Goal: Task Accomplishment & Management: Complete application form

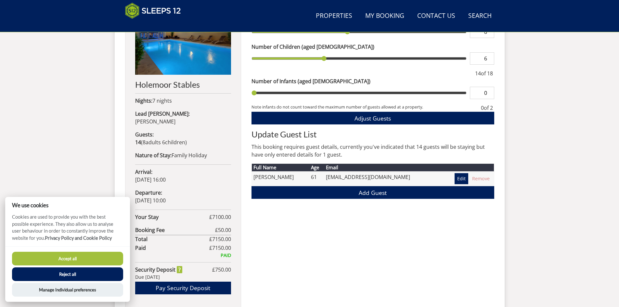
scroll to position [306, 0]
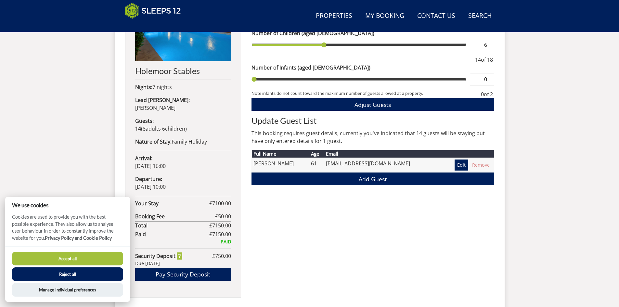
click at [94, 271] on button "Reject all" at bounding box center [67, 274] width 111 height 14
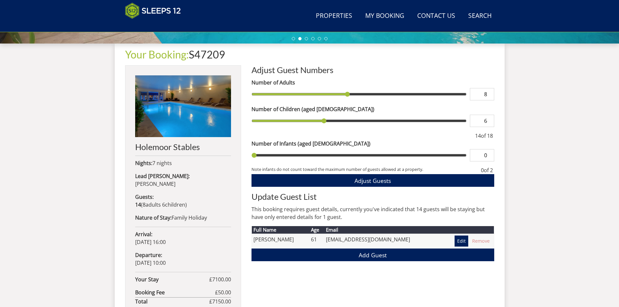
scroll to position [241, 0]
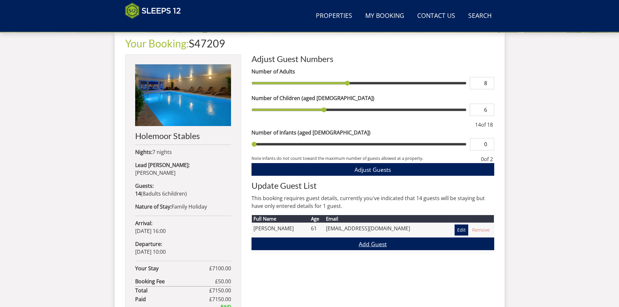
click at [373, 245] on link "Add Guest" at bounding box center [372, 244] width 243 height 13
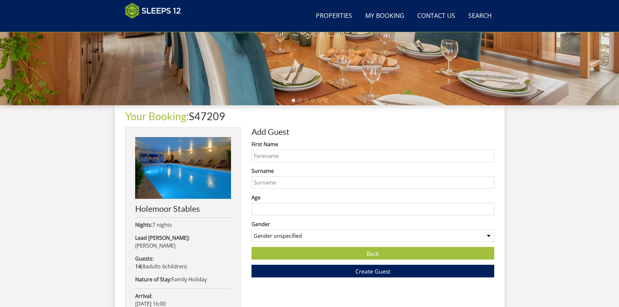
scroll to position [209, 0]
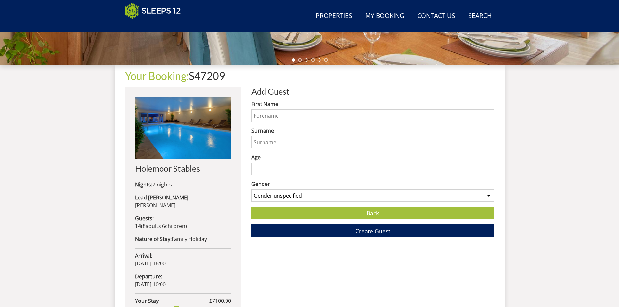
click at [490, 196] on select "Gender unspecified Gender [DEMOGRAPHIC_DATA] Gender [DEMOGRAPHIC_DATA]" at bounding box center [372, 195] width 243 height 12
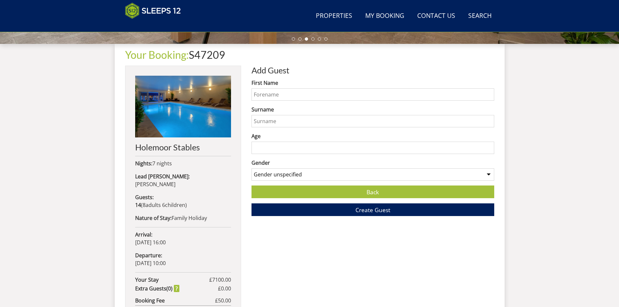
scroll to position [241, 0]
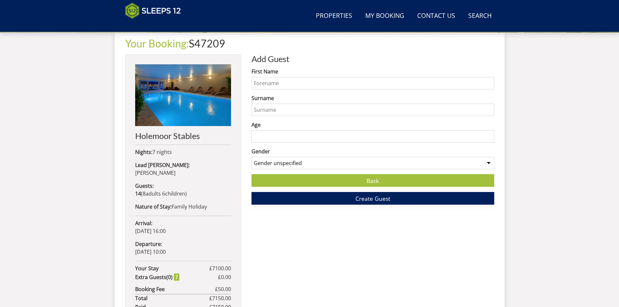
click at [376, 199] on span "Create Guest" at bounding box center [372, 199] width 35 height 8
click at [276, 82] on input "First Name" at bounding box center [372, 83] width 243 height 12
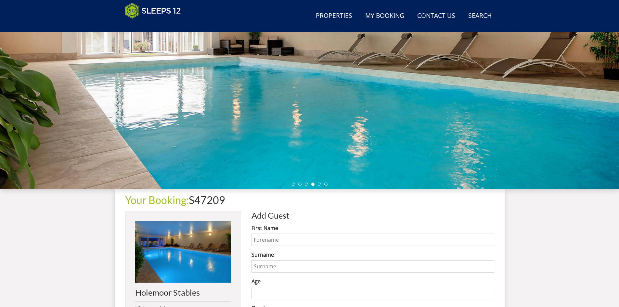
scroll to position [79, 0]
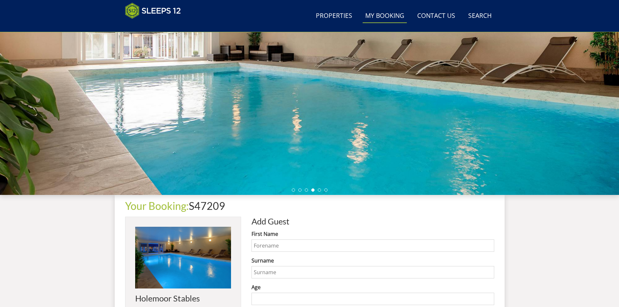
click at [380, 17] on link "My Booking" at bounding box center [385, 16] width 44 height 15
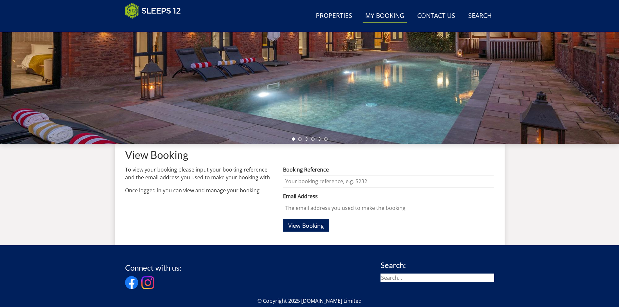
scroll to position [142, 0]
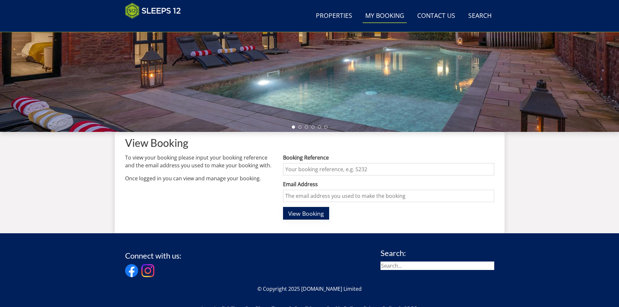
click at [303, 211] on span "View Booking" at bounding box center [306, 214] width 36 height 8
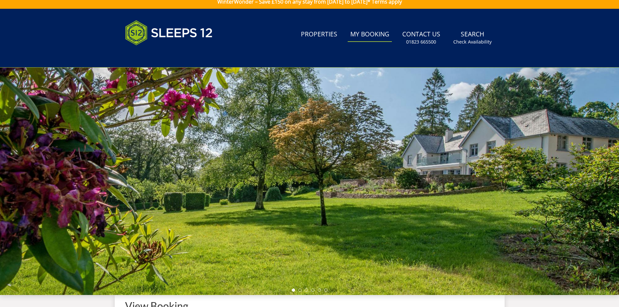
scroll to position [0, 0]
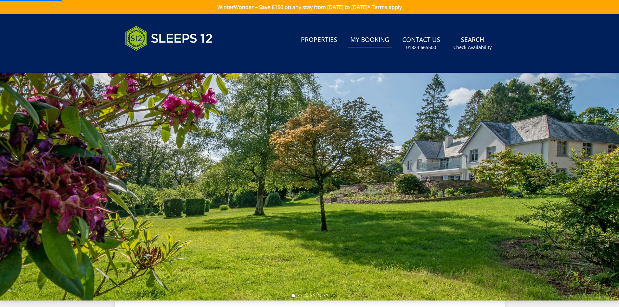
scroll to position [79, 0]
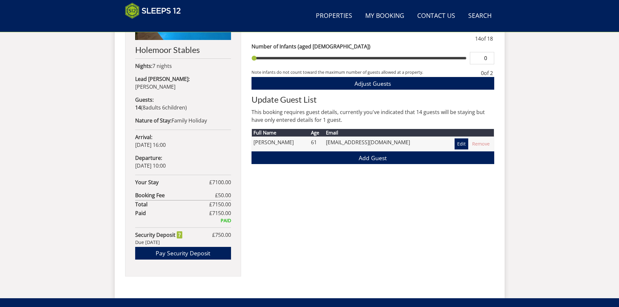
scroll to position [339, 0]
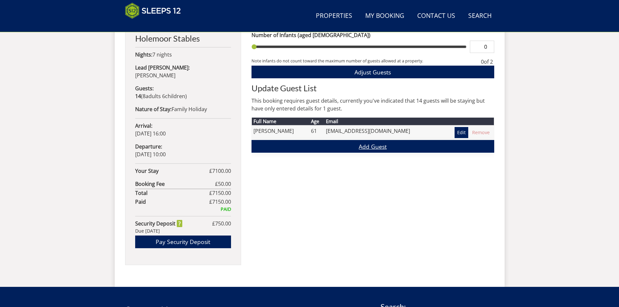
click at [367, 147] on link "Add Guest" at bounding box center [372, 146] width 243 height 13
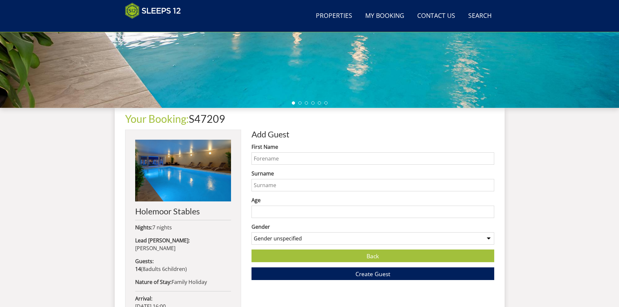
scroll to position [176, 0]
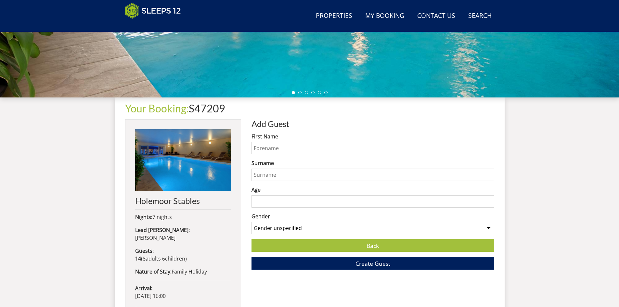
click at [293, 145] on input "First Name" at bounding box center [372, 148] width 243 height 12
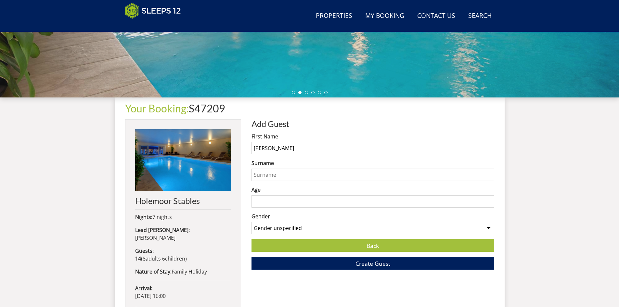
type input "[PERSON_NAME]"
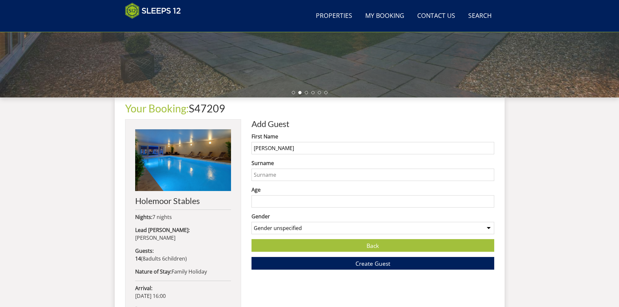
click at [291, 175] on input "Surname" at bounding box center [372, 175] width 243 height 12
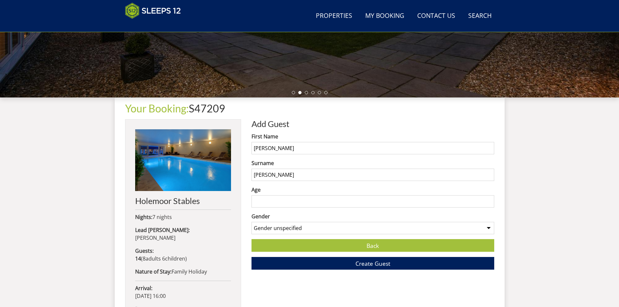
type input "[PERSON_NAME]"
click at [275, 200] on input "Age" at bounding box center [372, 201] width 243 height 12
click at [265, 201] on input "Age" at bounding box center [372, 201] width 243 height 12
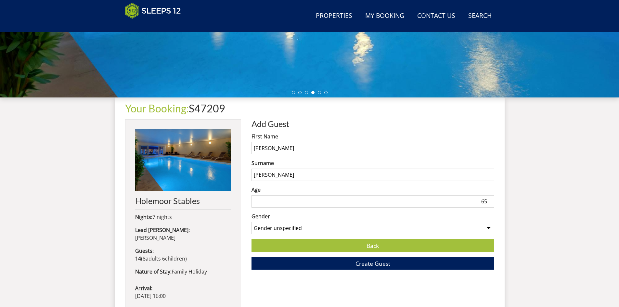
click at [489, 200] on input "65" at bounding box center [372, 201] width 243 height 12
click at [489, 203] on input "64" at bounding box center [372, 201] width 243 height 12
type input "63"
click at [489, 203] on input "63" at bounding box center [372, 201] width 243 height 12
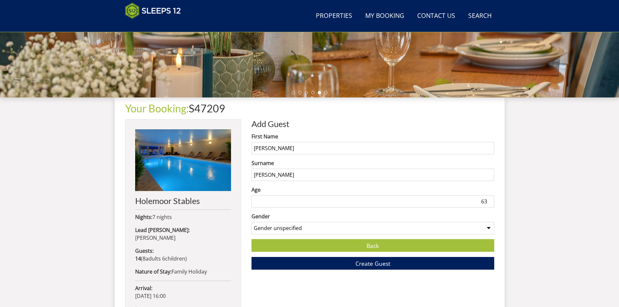
click at [488, 228] on select "Gender unspecified Gender [DEMOGRAPHIC_DATA] Gender [DEMOGRAPHIC_DATA]" at bounding box center [372, 228] width 243 height 12
select select "gender_[DEMOGRAPHIC_DATA]"
click at [251, 222] on select "Gender unspecified Gender [DEMOGRAPHIC_DATA] Gender [DEMOGRAPHIC_DATA]" at bounding box center [372, 228] width 243 height 12
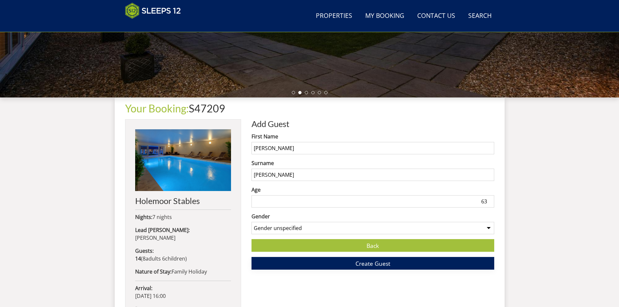
click at [354, 266] on button "Create Guest" at bounding box center [372, 263] width 243 height 13
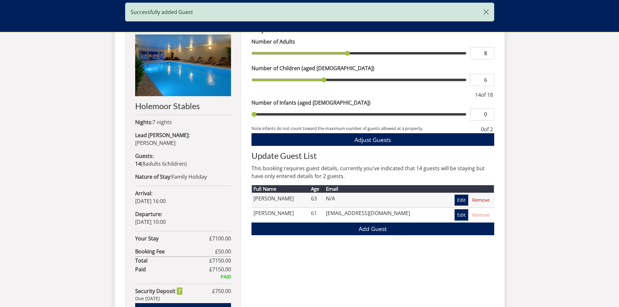
scroll to position [272, 0]
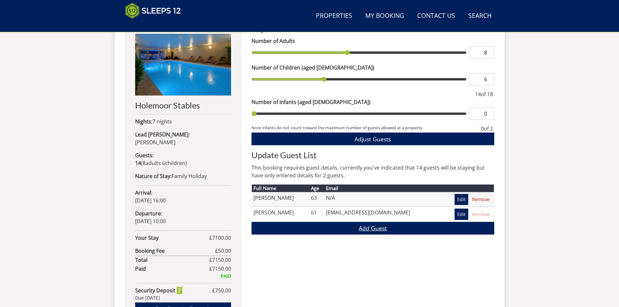
click at [368, 228] on link "Add Guest" at bounding box center [372, 228] width 243 height 13
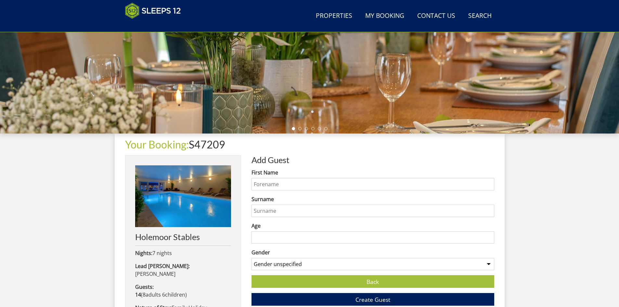
scroll to position [142, 0]
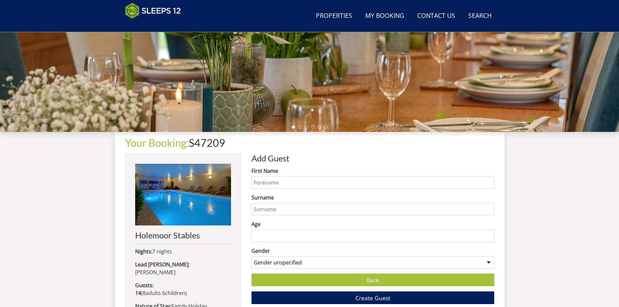
click at [292, 183] on input "First Name" at bounding box center [372, 182] width 243 height 12
type input "[PERSON_NAME]"
click at [282, 208] on input "Surname" at bounding box center [372, 209] width 243 height 12
type input "[PERSON_NAME]"
click at [428, 237] on input "Age" at bounding box center [372, 236] width 243 height 12
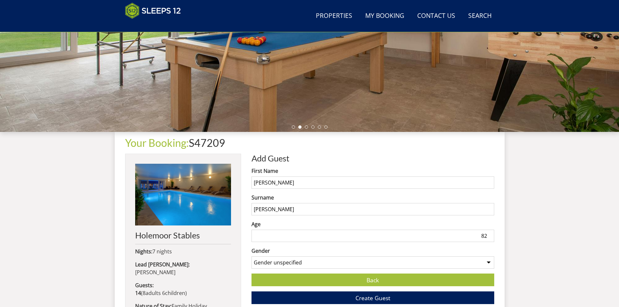
type input "82"
click at [390, 263] on select "Gender unspecified Gender [DEMOGRAPHIC_DATA] Gender [DEMOGRAPHIC_DATA]" at bounding box center [372, 262] width 243 height 12
select select "gender_[DEMOGRAPHIC_DATA]"
click at [251, 256] on select "Gender unspecified Gender [DEMOGRAPHIC_DATA] Gender [DEMOGRAPHIC_DATA]" at bounding box center [372, 262] width 243 height 12
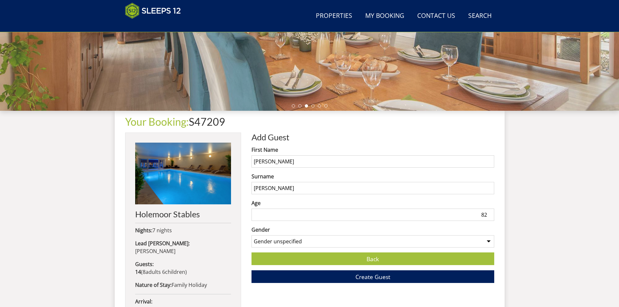
scroll to position [174, 0]
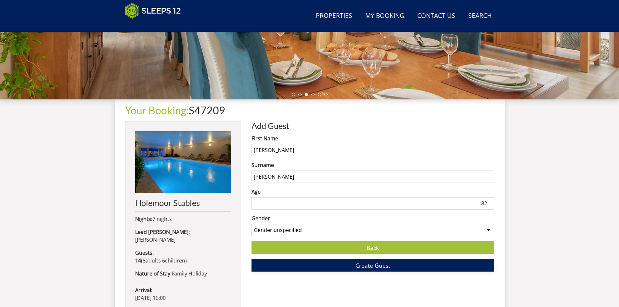
click at [355, 268] on button "Create Guest" at bounding box center [372, 265] width 243 height 13
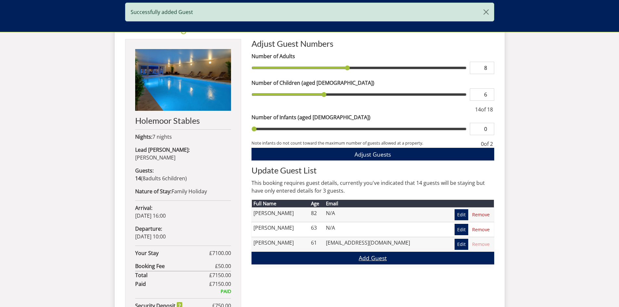
scroll to position [268, 0]
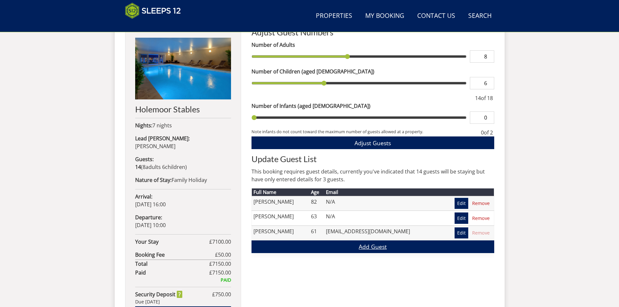
click at [369, 248] on link "Add Guest" at bounding box center [372, 246] width 243 height 13
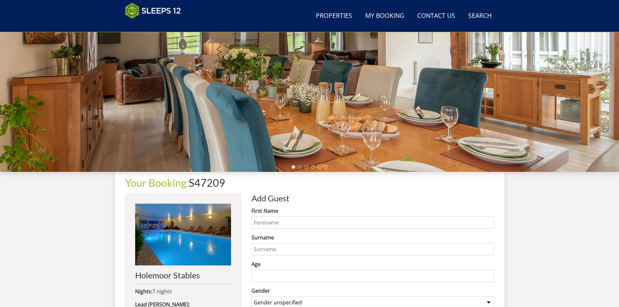
scroll to position [112, 0]
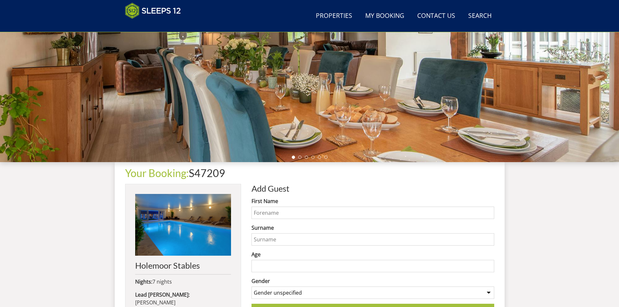
click at [294, 213] on input "First Name" at bounding box center [372, 213] width 243 height 12
type input "[PERSON_NAME]"
click at [286, 238] on input "Surname" at bounding box center [372, 239] width 243 height 12
type input "[PERSON_NAME]"
click at [472, 269] on input "Age" at bounding box center [372, 266] width 243 height 12
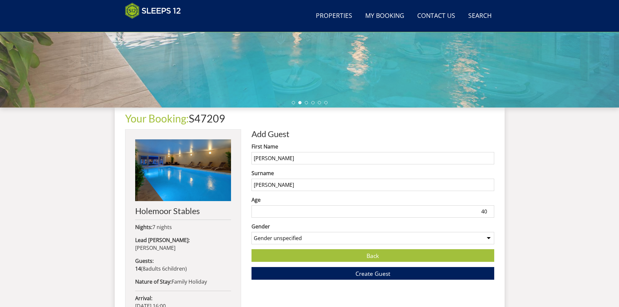
scroll to position [177, 0]
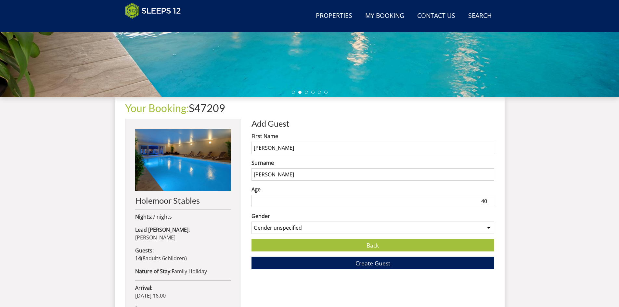
type input "40"
click at [322, 229] on select "Gender unspecified Gender [DEMOGRAPHIC_DATA] Gender [DEMOGRAPHIC_DATA]" at bounding box center [372, 228] width 243 height 12
select select "gender_[DEMOGRAPHIC_DATA]"
click at [251, 222] on select "Gender unspecified Gender [DEMOGRAPHIC_DATA] Gender [DEMOGRAPHIC_DATA]" at bounding box center [372, 228] width 243 height 12
click at [365, 262] on span "Create Guest" at bounding box center [372, 263] width 35 height 8
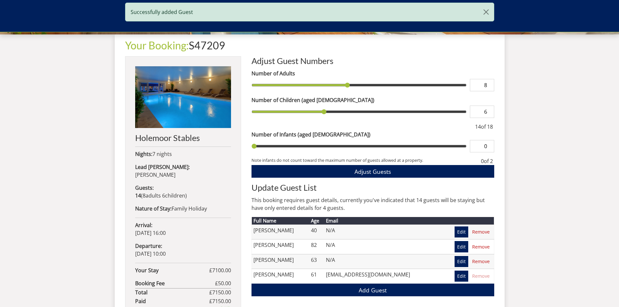
scroll to position [272, 0]
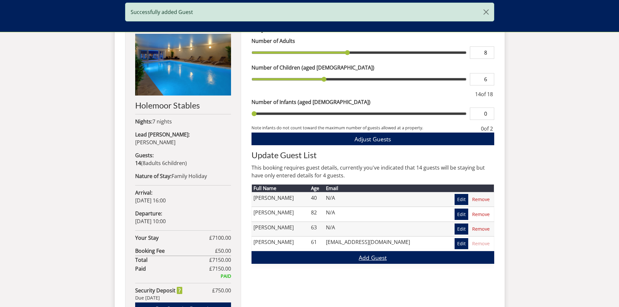
click at [356, 257] on link "Add Guest" at bounding box center [372, 257] width 243 height 13
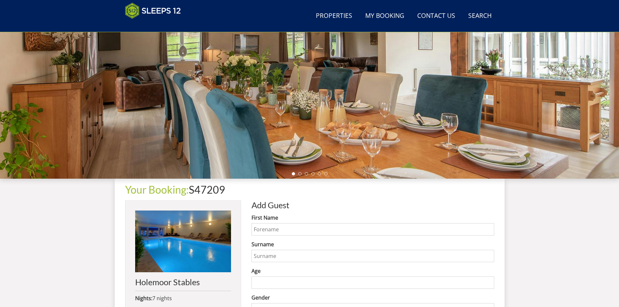
scroll to position [108, 0]
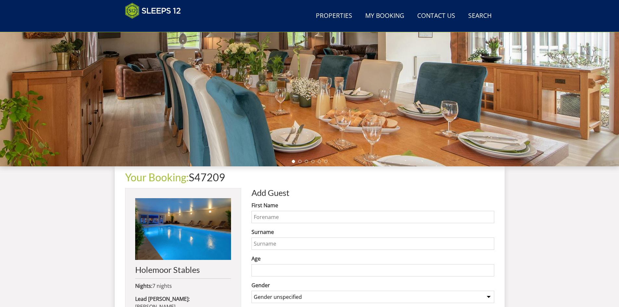
click at [299, 216] on input "First Name" at bounding box center [372, 217] width 243 height 12
type input "[PERSON_NAME]"
click at [299, 243] on input "Surname" at bounding box center [372, 244] width 243 height 12
type input "[PERSON_NAME]"
click at [480, 272] on input "Age" at bounding box center [372, 270] width 243 height 12
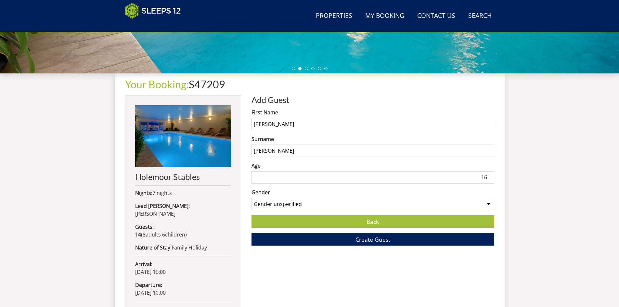
scroll to position [205, 0]
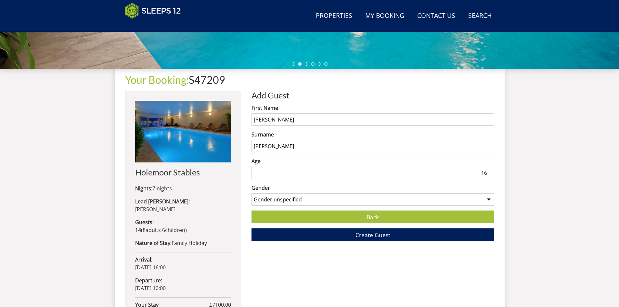
type input "16"
click at [474, 198] on select "Gender unspecified Gender [DEMOGRAPHIC_DATA] Gender [DEMOGRAPHIC_DATA]" at bounding box center [372, 199] width 243 height 12
select select "gender_[DEMOGRAPHIC_DATA]"
click at [251, 193] on select "Gender unspecified Gender [DEMOGRAPHIC_DATA] Gender [DEMOGRAPHIC_DATA]" at bounding box center [372, 199] width 243 height 12
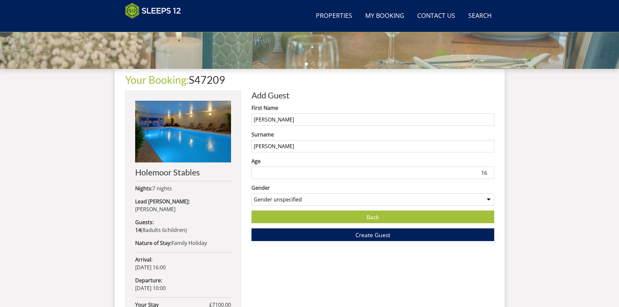
click at [373, 234] on span "Create Guest" at bounding box center [372, 235] width 35 height 8
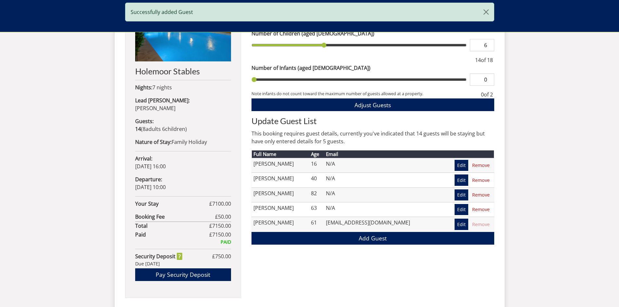
scroll to position [306, 0]
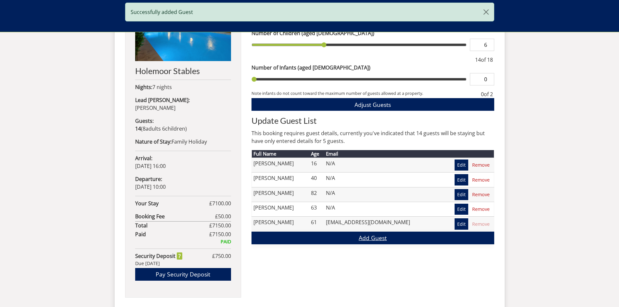
click at [356, 238] on link "Add Guest" at bounding box center [372, 238] width 243 height 13
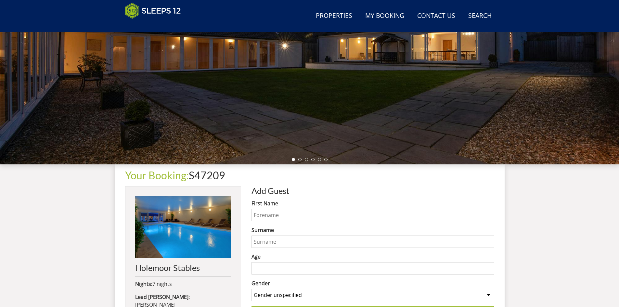
scroll to position [142, 0]
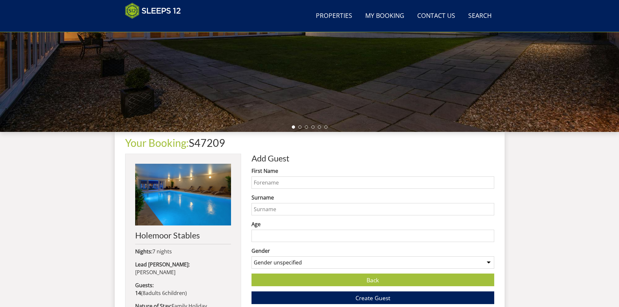
click at [294, 183] on input "First Name" at bounding box center [372, 182] width 243 height 12
type input "[PERSON_NAME]"
click at [284, 213] on input "Surname" at bounding box center [372, 209] width 243 height 12
type input "[PERSON_NAME]"
click at [478, 238] on input "Age" at bounding box center [372, 236] width 243 height 12
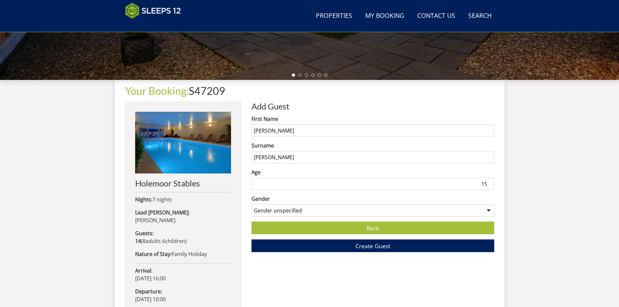
scroll to position [207, 0]
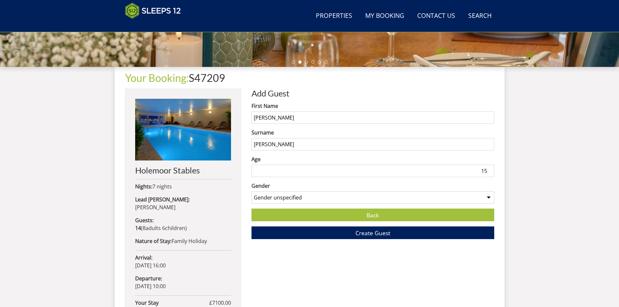
type input "15"
click at [386, 195] on select "Gender unspecified Gender [DEMOGRAPHIC_DATA] Gender [DEMOGRAPHIC_DATA]" at bounding box center [372, 197] width 243 height 12
select select "gender_[DEMOGRAPHIC_DATA]"
click at [251, 191] on select "Gender unspecified Gender [DEMOGRAPHIC_DATA] Gender [DEMOGRAPHIC_DATA]" at bounding box center [372, 197] width 243 height 12
click at [374, 230] on span "Create Guest" at bounding box center [372, 233] width 35 height 8
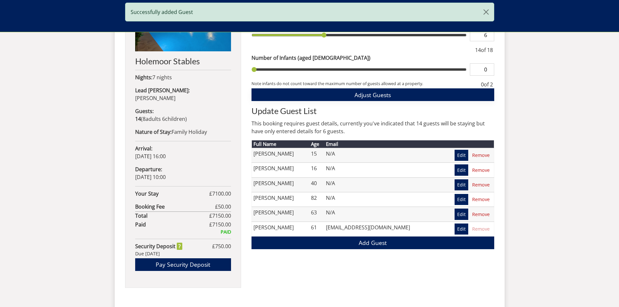
scroll to position [337, 0]
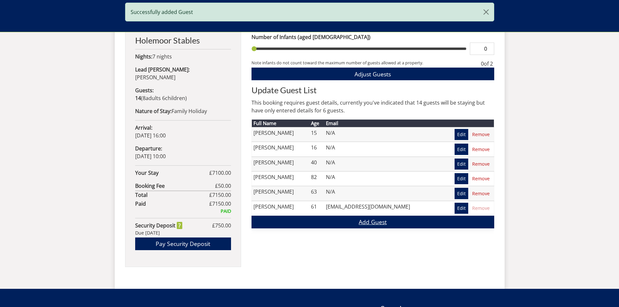
click at [364, 222] on link "Add Guest" at bounding box center [372, 222] width 243 height 13
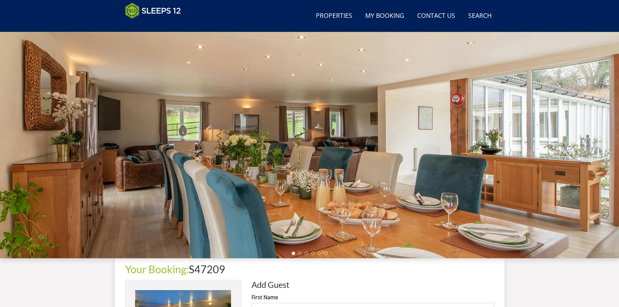
scroll to position [144, 0]
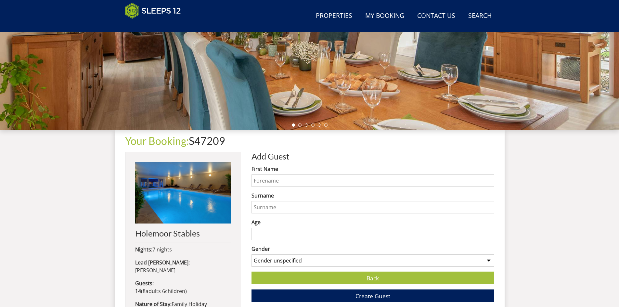
click at [303, 180] on input "First Name" at bounding box center [372, 180] width 243 height 12
type input "[PERSON_NAME]"
click at [288, 208] on input "Surname" at bounding box center [372, 207] width 243 height 12
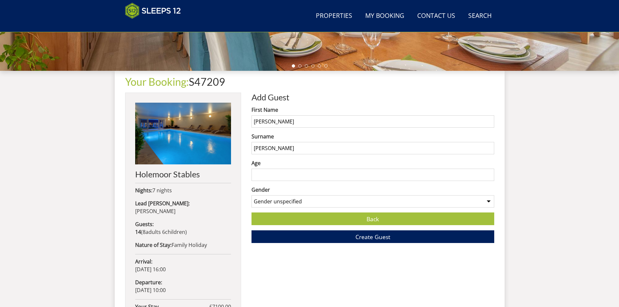
scroll to position [209, 0]
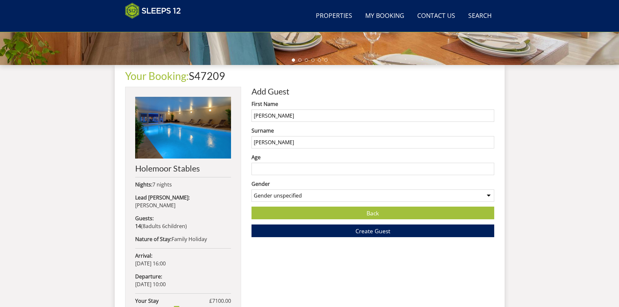
type input "[PERSON_NAME]"
click at [287, 172] on input "Age" at bounding box center [372, 169] width 243 height 12
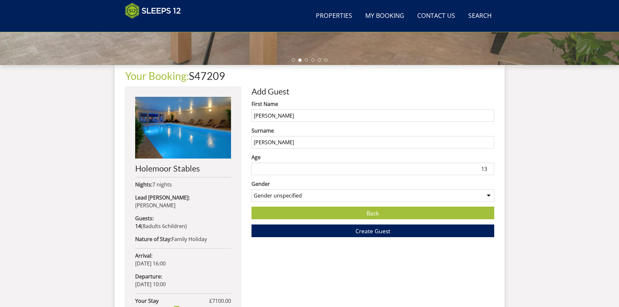
type input "13"
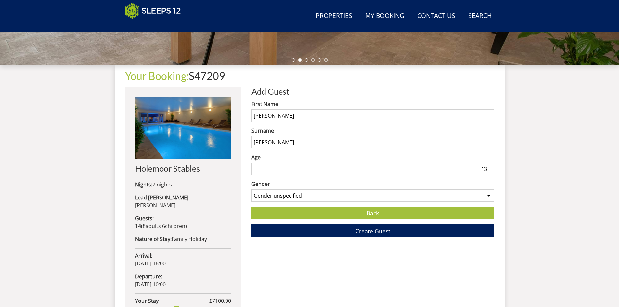
click at [283, 196] on select "Gender unspecified Gender [DEMOGRAPHIC_DATA] Gender [DEMOGRAPHIC_DATA]" at bounding box center [372, 195] width 243 height 12
select select "gender_[DEMOGRAPHIC_DATA]"
click at [251, 189] on select "Gender unspecified Gender [DEMOGRAPHIC_DATA] Gender [DEMOGRAPHIC_DATA]" at bounding box center [372, 195] width 243 height 12
click at [374, 232] on span "Create Guest" at bounding box center [372, 231] width 35 height 8
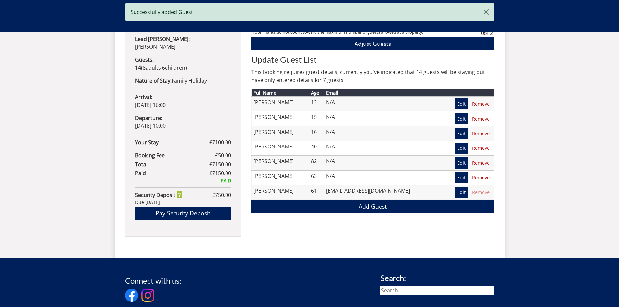
scroll to position [371, 0]
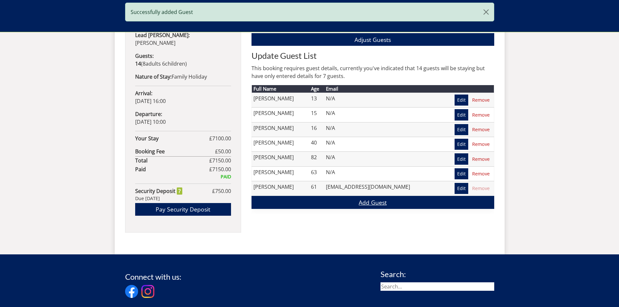
click at [374, 203] on link "Add Guest" at bounding box center [372, 202] width 243 height 13
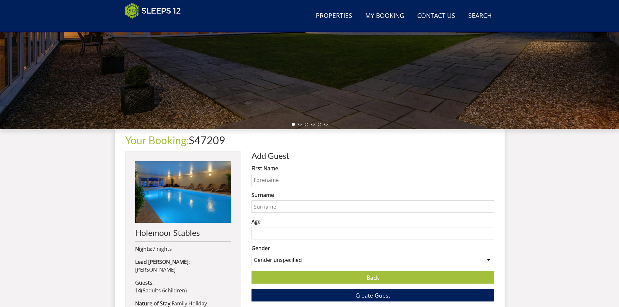
scroll to position [144, 0]
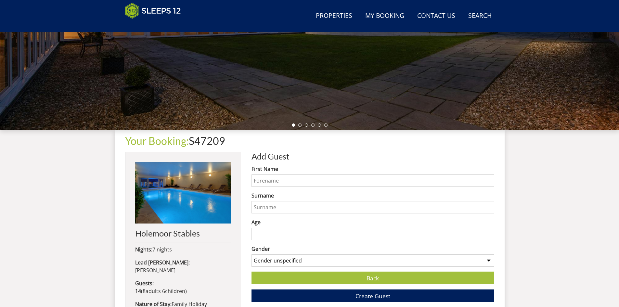
click at [289, 180] on input "First Name" at bounding box center [372, 180] width 243 height 12
type input "Grant"
click at [277, 206] on input "Surname" at bounding box center [372, 207] width 243 height 12
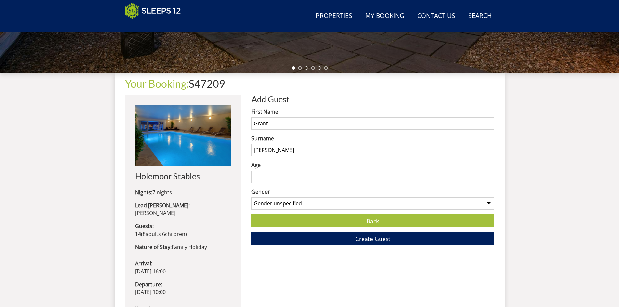
scroll to position [209, 0]
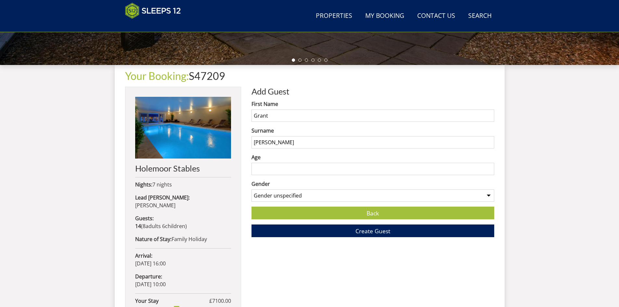
type input "[PERSON_NAME]"
click at [481, 170] on input "Age" at bounding box center [372, 169] width 243 height 12
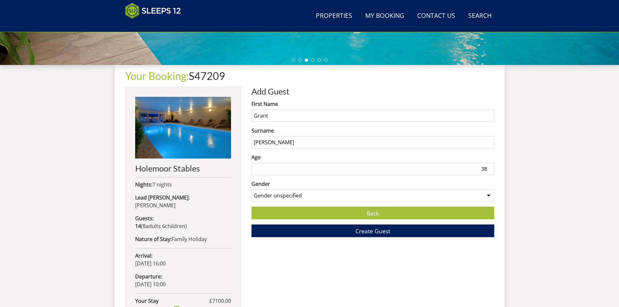
type input "38"
click at [471, 195] on select "Gender unspecified Gender [DEMOGRAPHIC_DATA] Gender [DEMOGRAPHIC_DATA]" at bounding box center [372, 195] width 243 height 12
select select "gender_[DEMOGRAPHIC_DATA]"
click at [251, 189] on select "Gender unspecified Gender [DEMOGRAPHIC_DATA] Gender [DEMOGRAPHIC_DATA]" at bounding box center [372, 195] width 243 height 12
click at [406, 230] on button "Create Guest" at bounding box center [372, 231] width 243 height 13
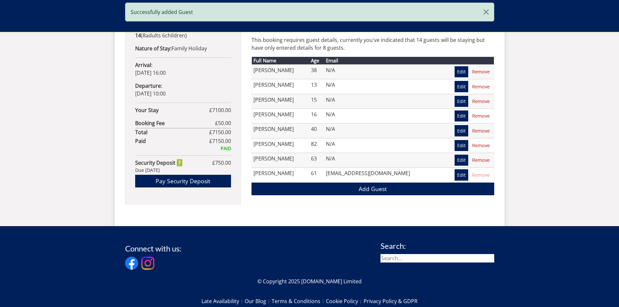
scroll to position [400, 0]
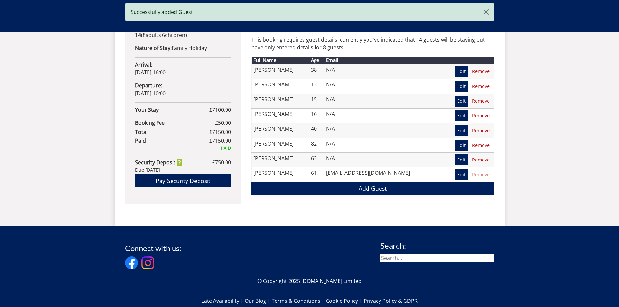
click at [368, 189] on link "Add Guest" at bounding box center [372, 188] width 243 height 13
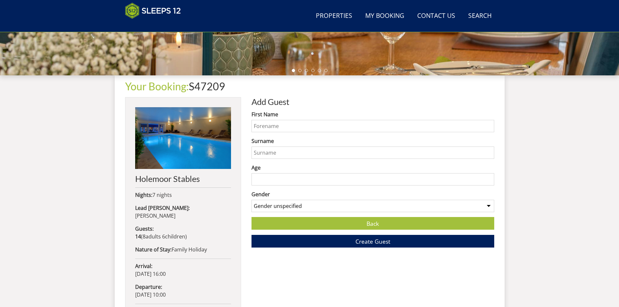
scroll to position [210, 0]
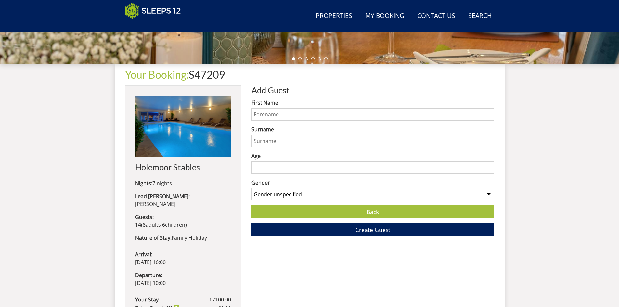
click at [303, 110] on input "First Name" at bounding box center [372, 114] width 243 height 12
type input "[PERSON_NAME]"
click at [291, 143] on input "Surname" at bounding box center [372, 141] width 243 height 12
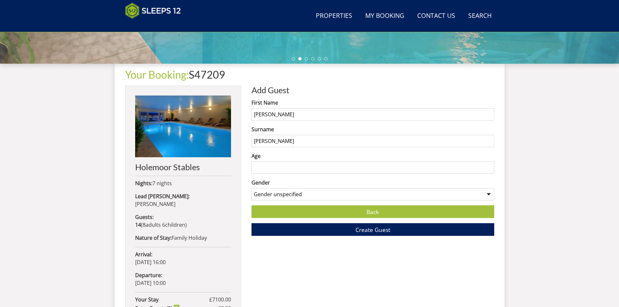
type input "[PERSON_NAME]"
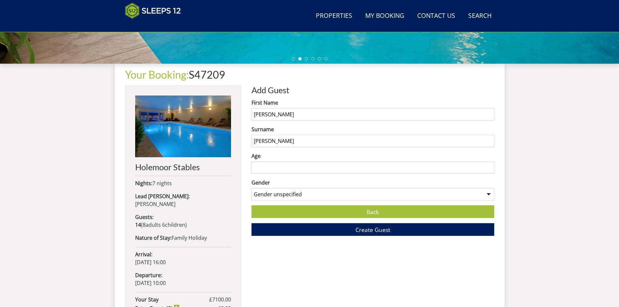
click at [282, 170] on input "Age" at bounding box center [372, 167] width 243 height 12
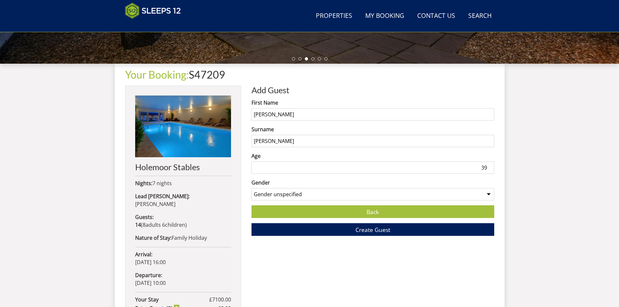
type input "39"
click at [282, 194] on select "Gender unspecified Gender [DEMOGRAPHIC_DATA] Gender [DEMOGRAPHIC_DATA]" at bounding box center [372, 194] width 243 height 12
select select "gender_[DEMOGRAPHIC_DATA]"
click at [251, 188] on select "Gender unspecified Gender [DEMOGRAPHIC_DATA] Gender [DEMOGRAPHIC_DATA]" at bounding box center [372, 194] width 243 height 12
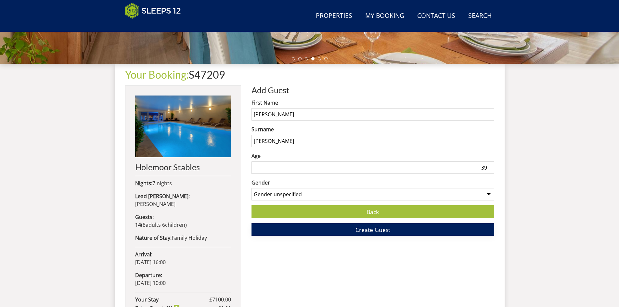
click at [371, 229] on span "Create Guest" at bounding box center [372, 230] width 35 height 8
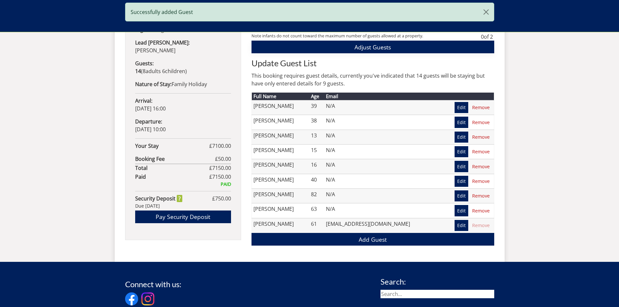
scroll to position [371, 0]
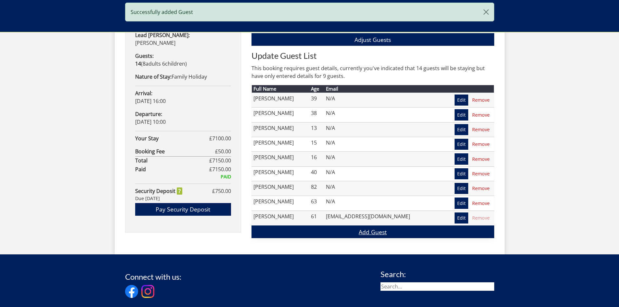
click at [368, 231] on link "Add Guest" at bounding box center [372, 231] width 243 height 13
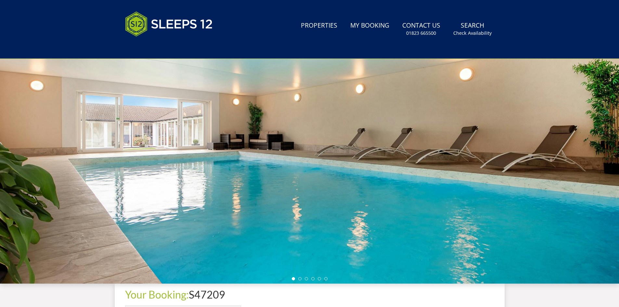
scroll to position [145, 0]
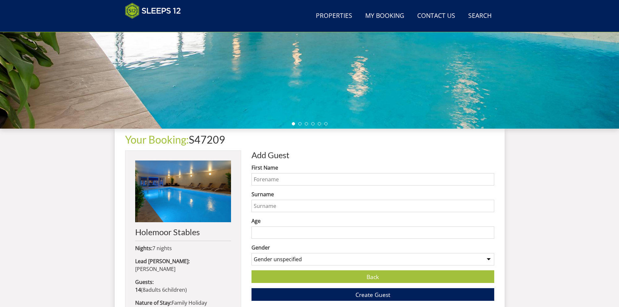
click at [269, 180] on input "First Name" at bounding box center [372, 179] width 243 height 12
type input "[PERSON_NAME]"
click at [283, 206] on input "Surname" at bounding box center [372, 206] width 243 height 12
type input "[PERSON_NAME]"
click at [479, 235] on input "Age" at bounding box center [372, 232] width 243 height 12
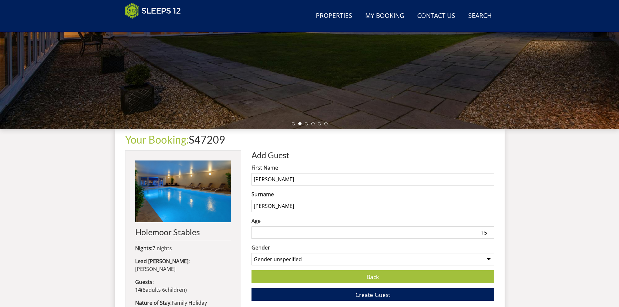
type input "15"
click at [456, 258] on select "Gender unspecified Gender [DEMOGRAPHIC_DATA] Gender [DEMOGRAPHIC_DATA]" at bounding box center [372, 259] width 243 height 12
select select "gender_[DEMOGRAPHIC_DATA]"
click at [251, 253] on select "Gender unspecified Gender [DEMOGRAPHIC_DATA] Gender [DEMOGRAPHIC_DATA]" at bounding box center [372, 259] width 243 height 12
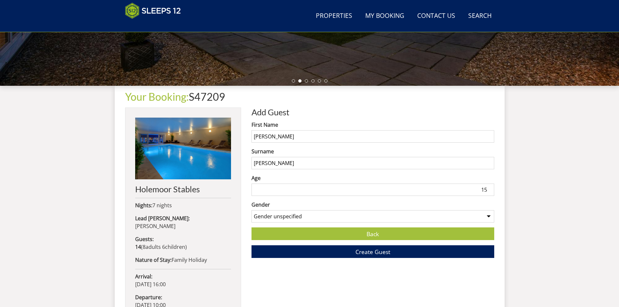
scroll to position [210, 0]
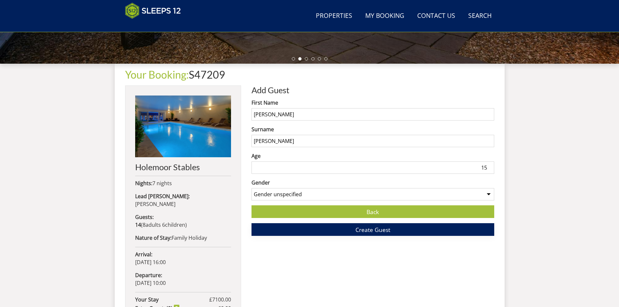
click at [377, 229] on span "Create Guest" at bounding box center [372, 230] width 35 height 8
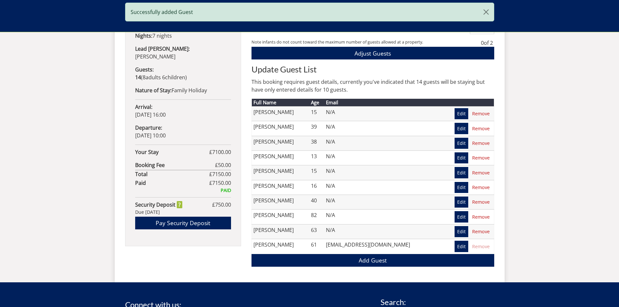
scroll to position [369, 0]
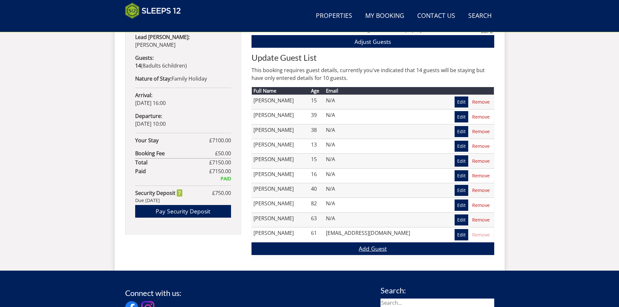
click at [368, 248] on link "Add Guest" at bounding box center [372, 248] width 243 height 13
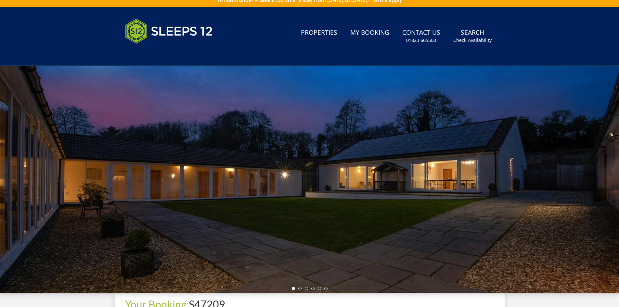
scroll to position [144, 0]
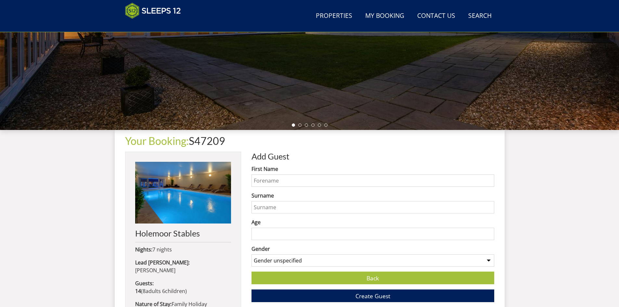
click at [298, 180] on input "First Name" at bounding box center [372, 180] width 243 height 12
type input "Austin"
click at [283, 208] on input "Surname" at bounding box center [372, 207] width 243 height 12
type input "[PERSON_NAME]"
click at [279, 238] on input "Age" at bounding box center [372, 234] width 243 height 12
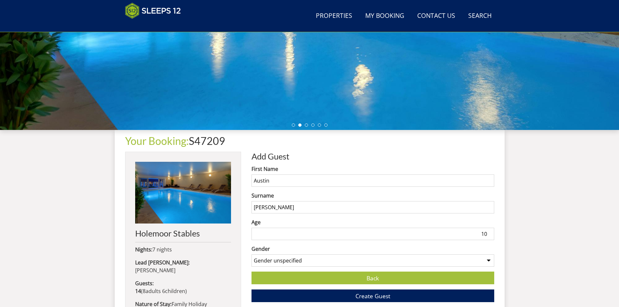
type input "10"
click at [294, 262] on select "Gender unspecified Gender [DEMOGRAPHIC_DATA] Gender [DEMOGRAPHIC_DATA]" at bounding box center [372, 260] width 243 height 12
select select "gender_[DEMOGRAPHIC_DATA]"
click at [251, 254] on select "Gender unspecified Gender [DEMOGRAPHIC_DATA] Gender [DEMOGRAPHIC_DATA]" at bounding box center [372, 260] width 243 height 12
click at [359, 298] on span "Create Guest" at bounding box center [372, 296] width 35 height 8
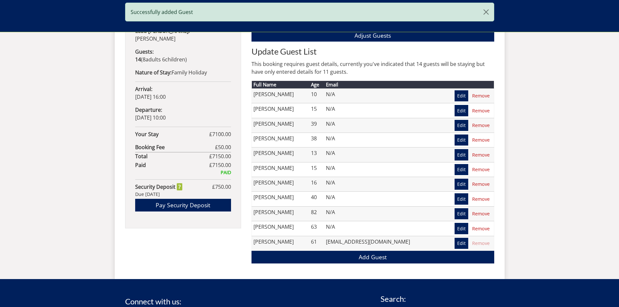
scroll to position [402, 0]
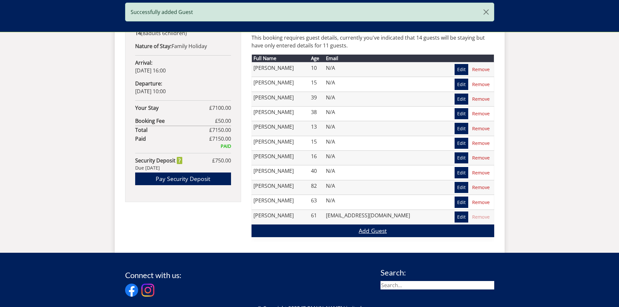
click at [347, 232] on link "Add Guest" at bounding box center [372, 231] width 243 height 13
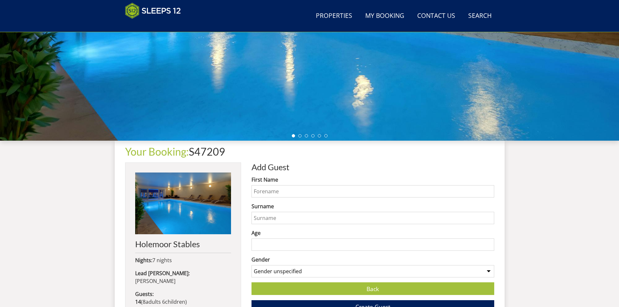
scroll to position [142, 0]
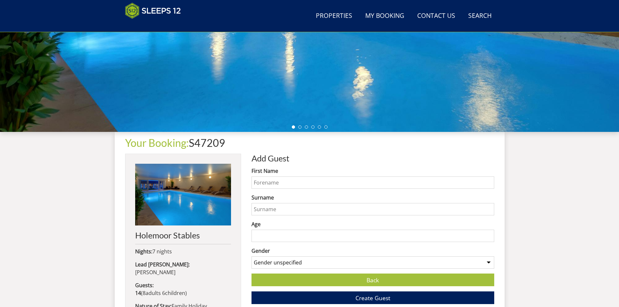
click at [285, 180] on input "First Name" at bounding box center [372, 182] width 243 height 12
type input "[PERSON_NAME]"
click at [287, 212] on input "Surname" at bounding box center [372, 209] width 243 height 12
type input "Tobitt"
click at [280, 235] on input "Age" at bounding box center [372, 236] width 243 height 12
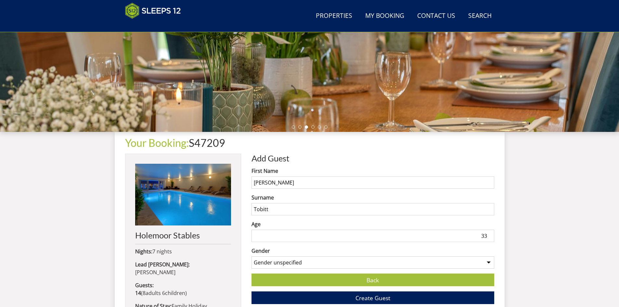
type input "33"
click at [269, 264] on select "Gender unspecified Gender [DEMOGRAPHIC_DATA] Gender [DEMOGRAPHIC_DATA]" at bounding box center [372, 262] width 243 height 12
select select "gender_[DEMOGRAPHIC_DATA]"
click at [251, 256] on select "Gender unspecified Gender [DEMOGRAPHIC_DATA] Gender [DEMOGRAPHIC_DATA]" at bounding box center [372, 262] width 243 height 12
click at [336, 301] on button "Create Guest" at bounding box center [372, 297] width 243 height 13
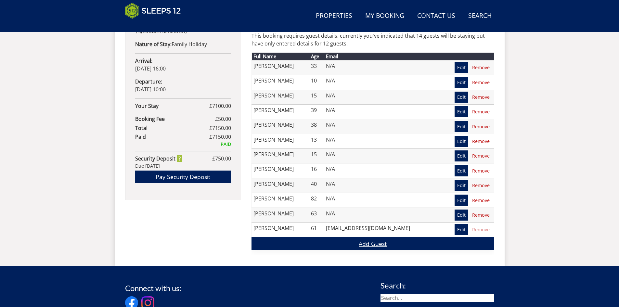
scroll to position [435, 0]
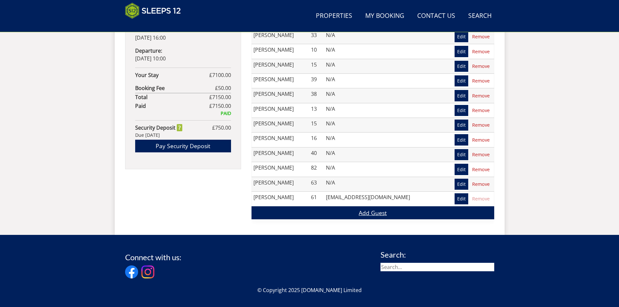
click at [364, 213] on link "Add Guest" at bounding box center [372, 212] width 243 height 13
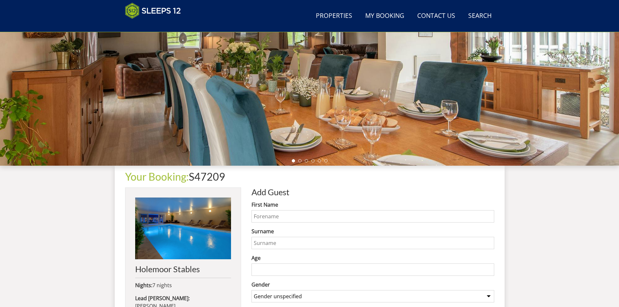
scroll to position [144, 0]
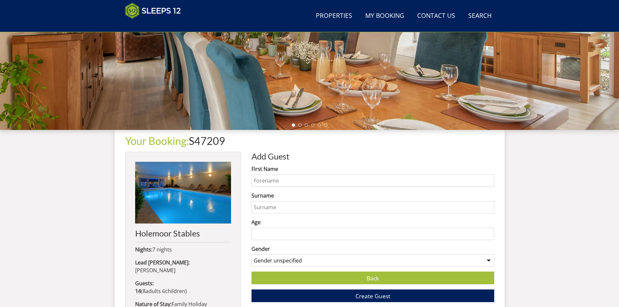
click at [293, 182] on input "First Name" at bounding box center [372, 180] width 243 height 12
type input "[PERSON_NAME]"
click at [304, 208] on input "Surname" at bounding box center [372, 207] width 243 height 12
type input "Tobitt"
click at [318, 231] on input "Age" at bounding box center [372, 234] width 243 height 12
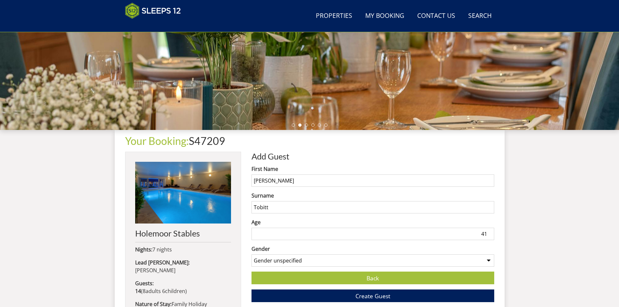
type input "41"
click at [309, 262] on select "Gender unspecified Gender [DEMOGRAPHIC_DATA] Gender [DEMOGRAPHIC_DATA]" at bounding box center [372, 260] width 243 height 12
select select "gender_[DEMOGRAPHIC_DATA]"
click at [251, 254] on select "Gender unspecified Gender [DEMOGRAPHIC_DATA] Gender [DEMOGRAPHIC_DATA]" at bounding box center [372, 260] width 243 height 12
click at [340, 295] on button "Create Guest" at bounding box center [372, 296] width 243 height 13
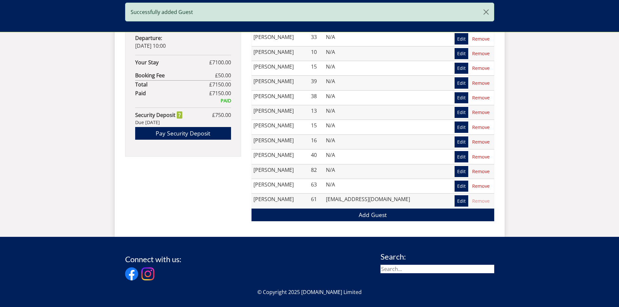
scroll to position [469, 0]
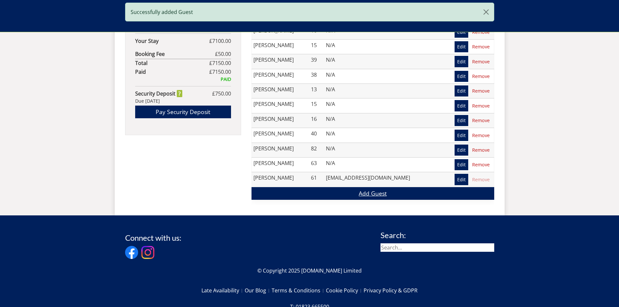
click at [367, 191] on link "Add Guest" at bounding box center [372, 193] width 243 height 13
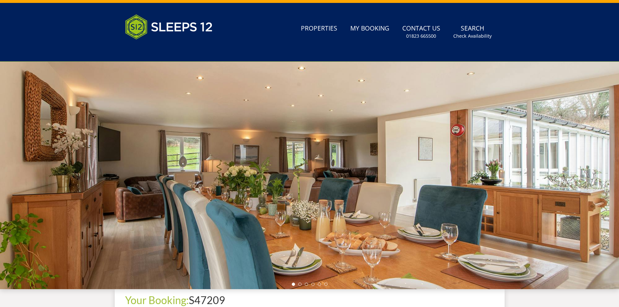
scroll to position [144, 0]
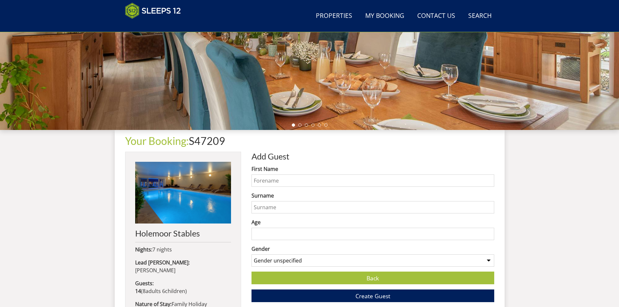
click at [299, 178] on input "First Name" at bounding box center [372, 180] width 243 height 12
type input "Trinity"
click at [289, 207] on input "Surname" at bounding box center [372, 207] width 243 height 12
type input "Tobitt"
click at [475, 234] on input "Age" at bounding box center [372, 234] width 243 height 12
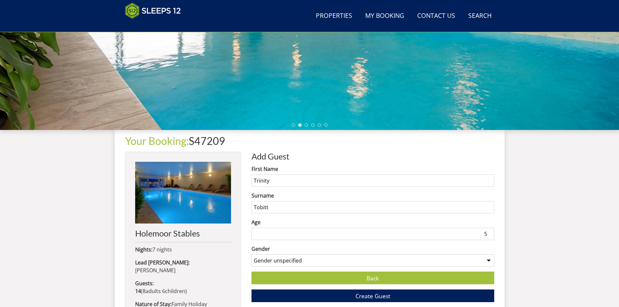
type input "5"
click at [380, 261] on select "Gender unspecified Gender [DEMOGRAPHIC_DATA] Gender [DEMOGRAPHIC_DATA]" at bounding box center [372, 260] width 243 height 12
select select "gender_[DEMOGRAPHIC_DATA]"
click at [251, 254] on select "Gender unspecified Gender [DEMOGRAPHIC_DATA] Gender [DEMOGRAPHIC_DATA]" at bounding box center [372, 260] width 243 height 12
click at [357, 294] on span "Create Guest" at bounding box center [372, 296] width 35 height 8
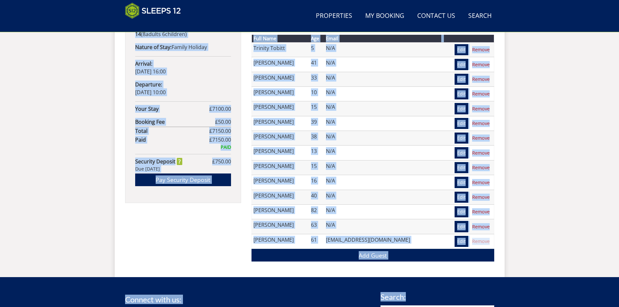
scroll to position [518, 0]
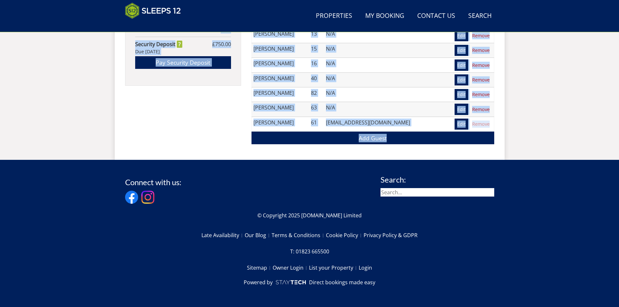
drag, startPoint x: 122, startPoint y: 75, endPoint x: 517, endPoint y: 132, distance: 398.3
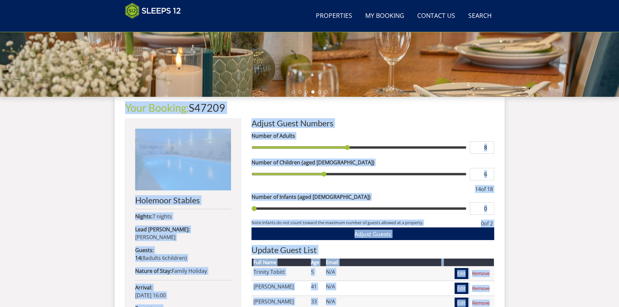
scroll to position [193, 0]
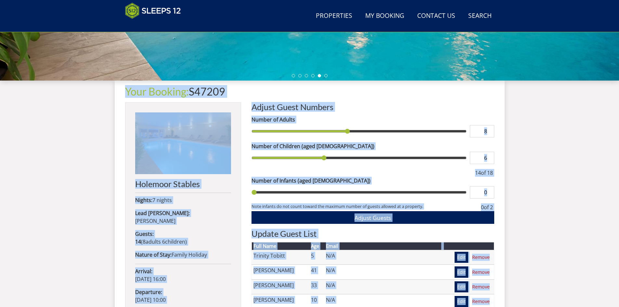
click at [540, 137] on div "Search Menu Properties My Booking Contact Us [PHONE_NUMBER] Search Check Availa…" at bounding box center [309, 153] width 619 height 664
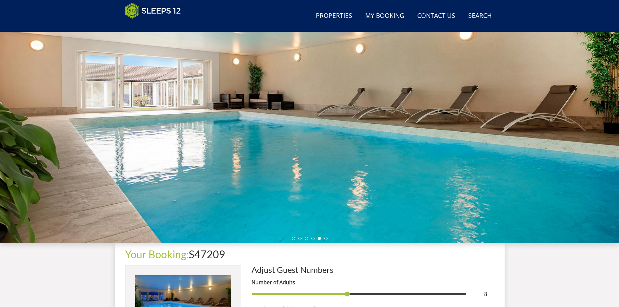
scroll to position [0, 0]
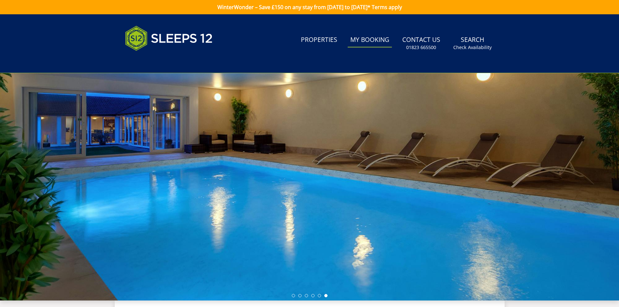
click at [372, 41] on link "My Booking" at bounding box center [370, 40] width 44 height 15
